Goal: Task Accomplishment & Management: Use online tool/utility

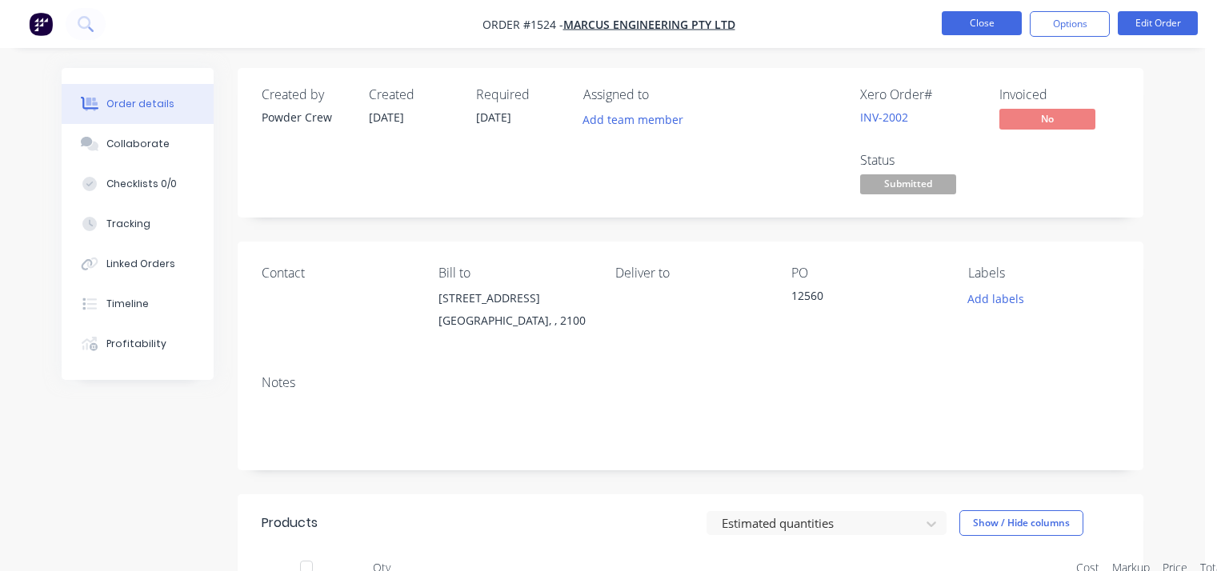
scroll to position [240, 0]
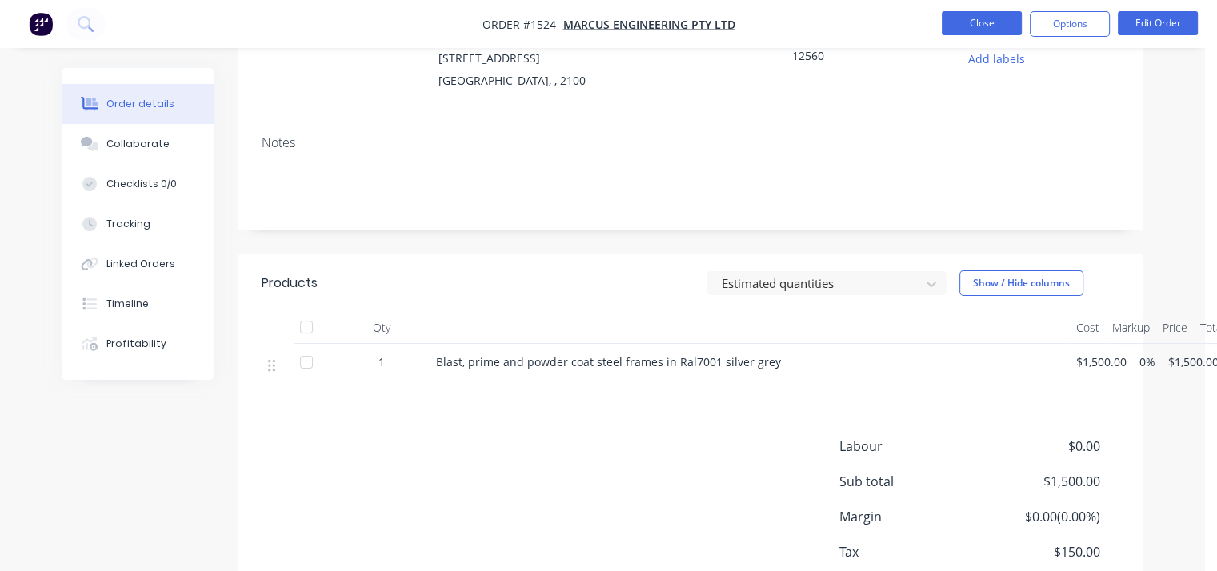
click at [962, 26] on button "Close" at bounding box center [982, 23] width 80 height 24
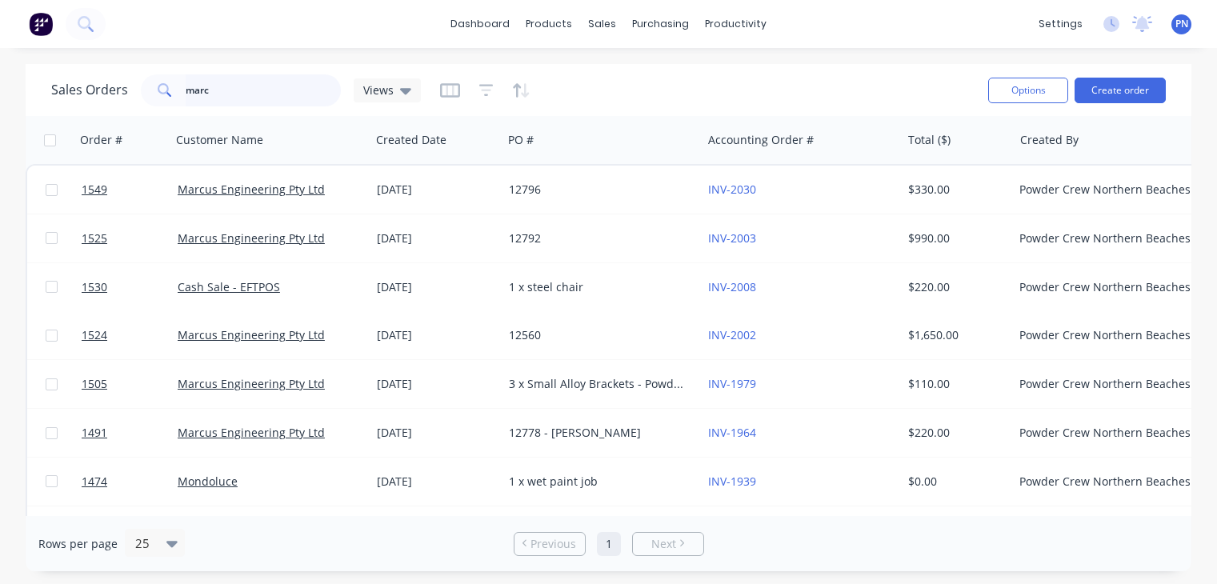
click at [219, 90] on input "marc" at bounding box center [264, 90] width 156 height 32
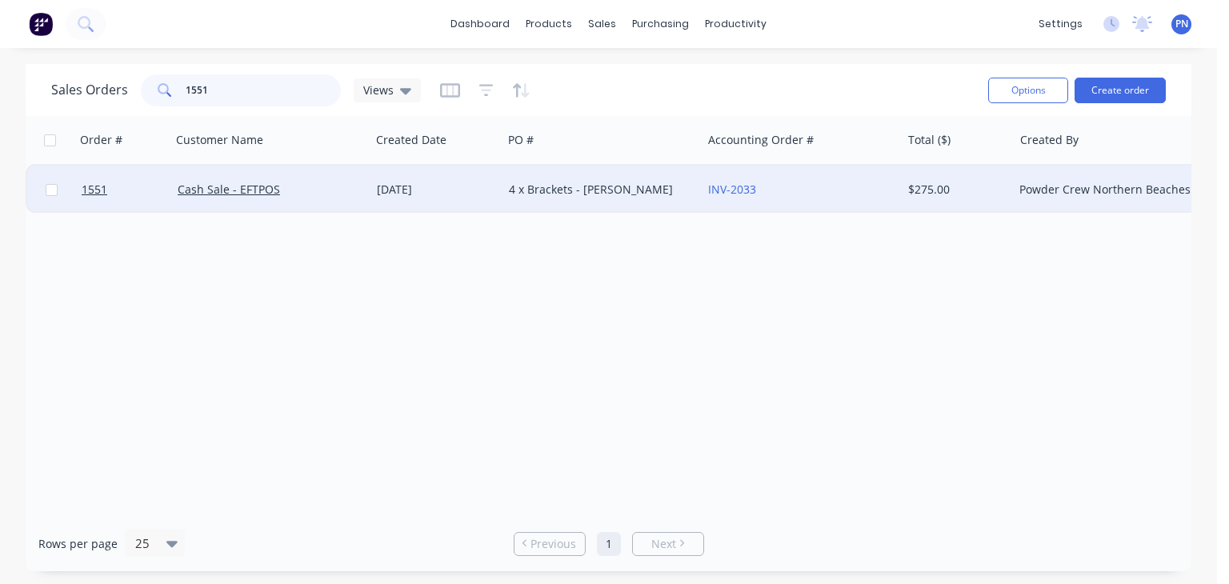
type input "1551"
click at [323, 190] on div "Cash Sale - EFTPOS" at bounding box center [267, 190] width 178 height 16
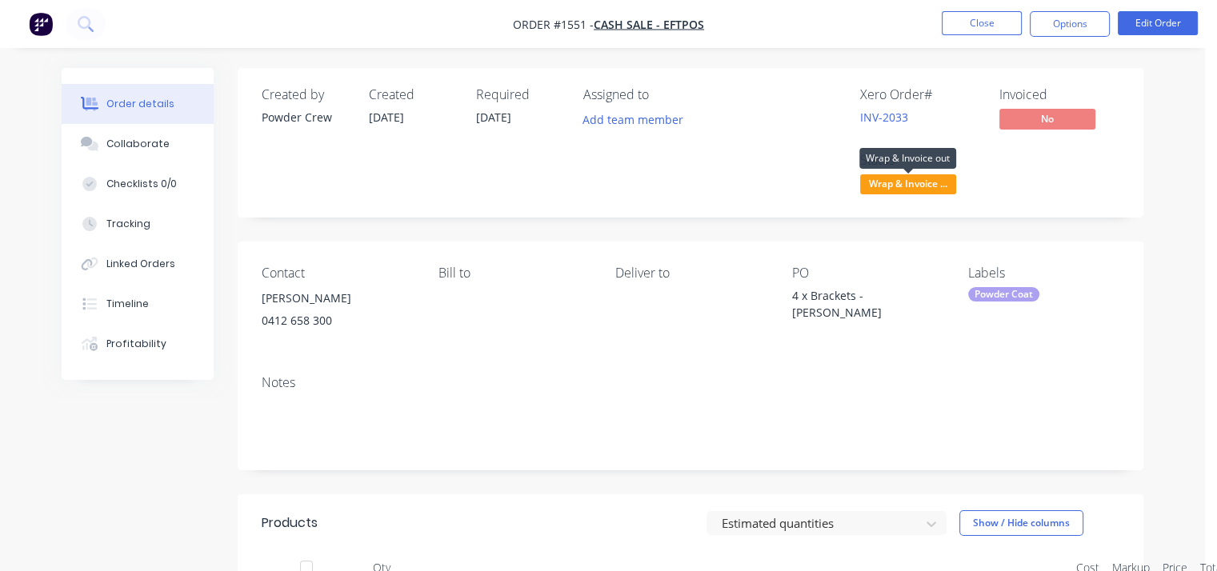
click at [902, 187] on span "Wrap & Invoice ..." at bounding box center [908, 184] width 96 height 20
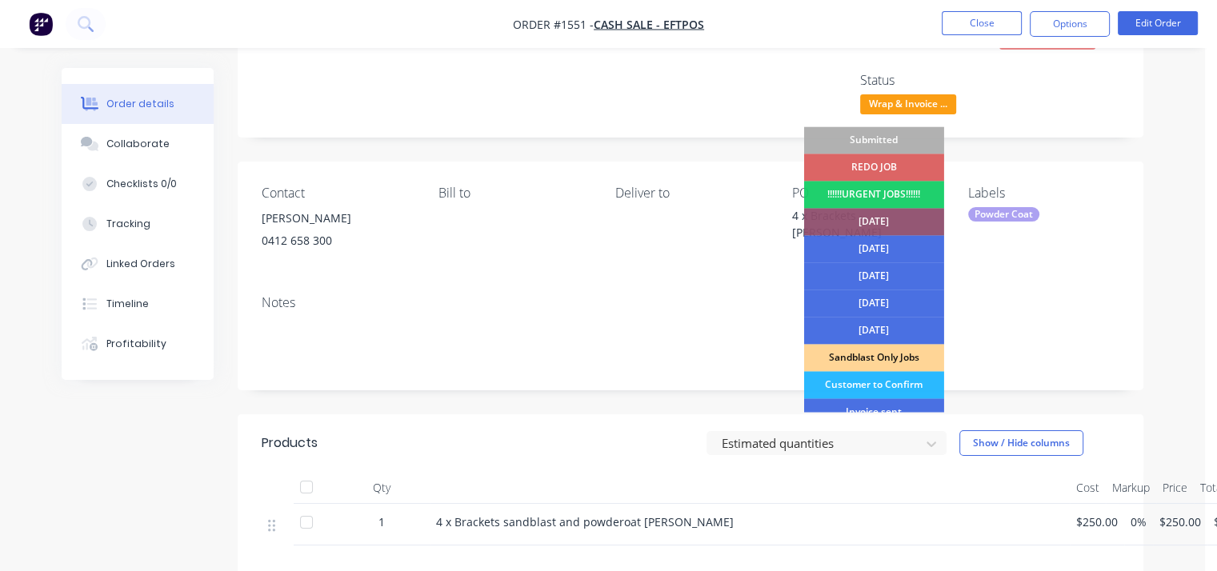
scroll to position [80, 0]
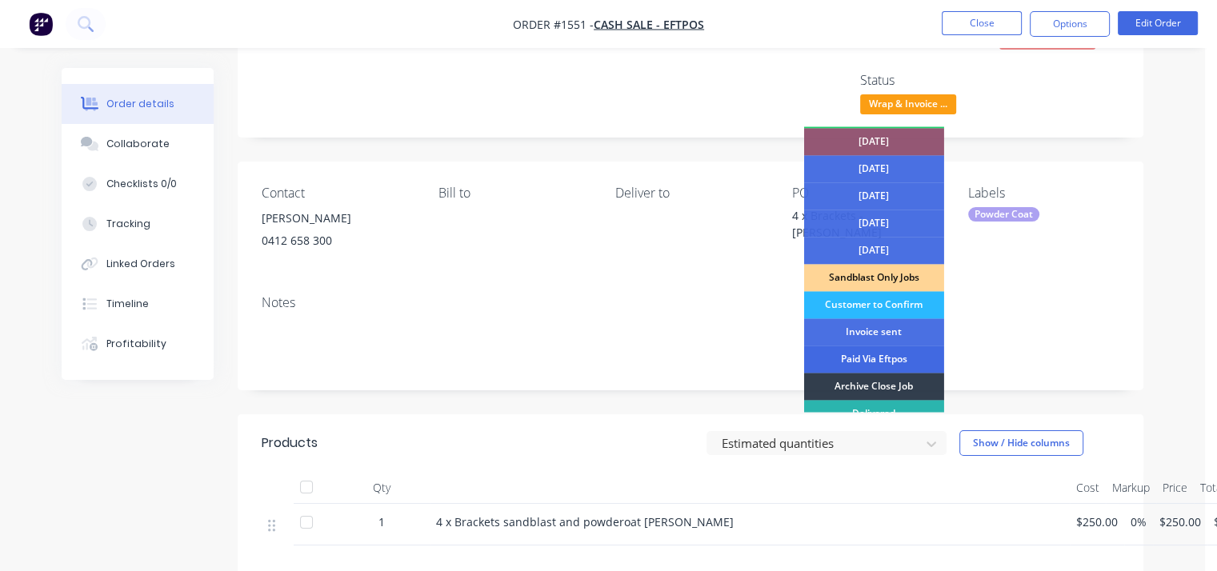
click at [902, 358] on div "Paid Via Eftpos" at bounding box center [874, 359] width 140 height 27
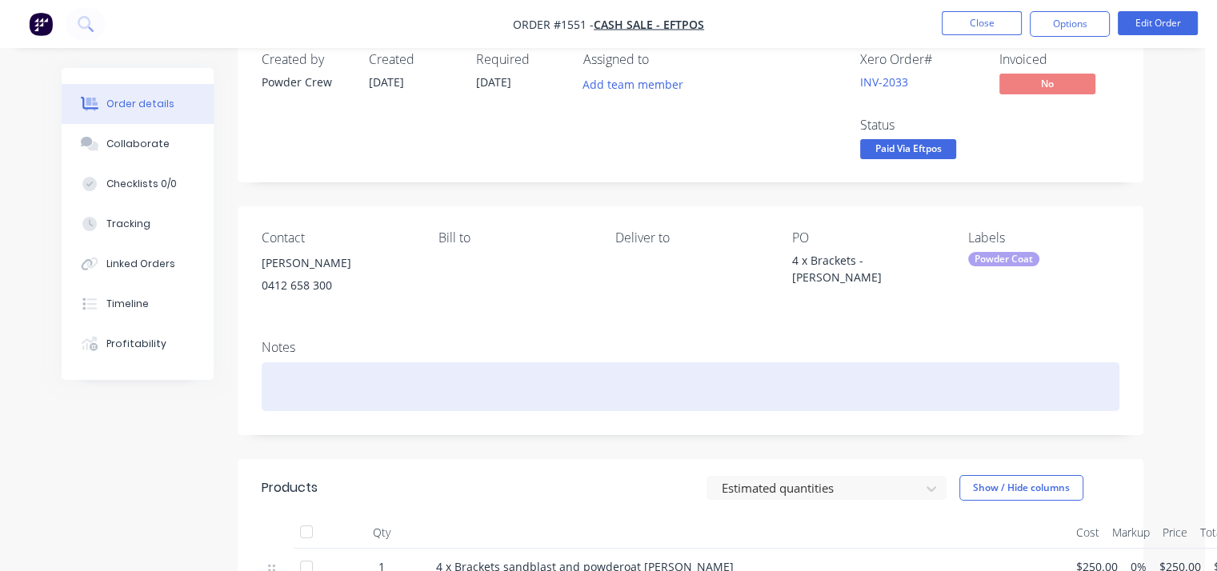
scroll to position [0, 0]
